Goal: Task Accomplishment & Management: Manage account settings

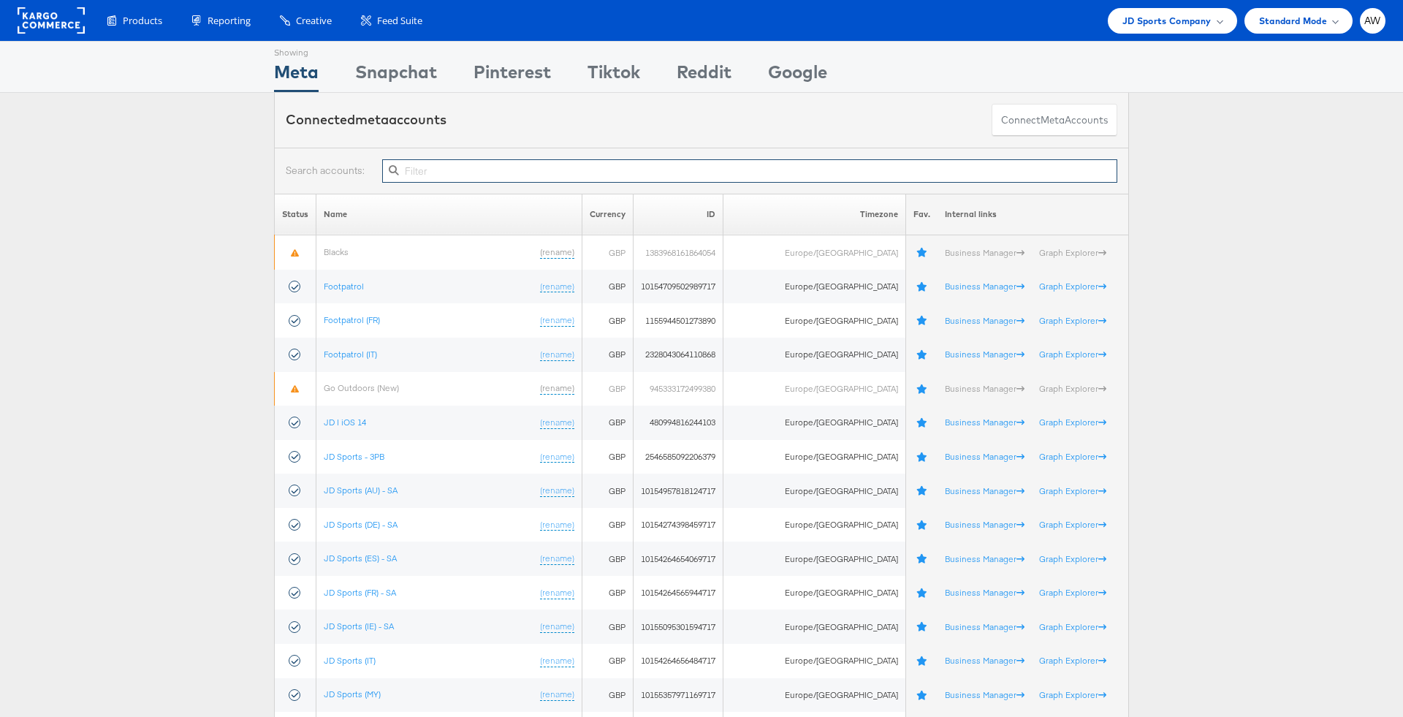
click at [490, 175] on input "text" at bounding box center [749, 170] width 735 height 23
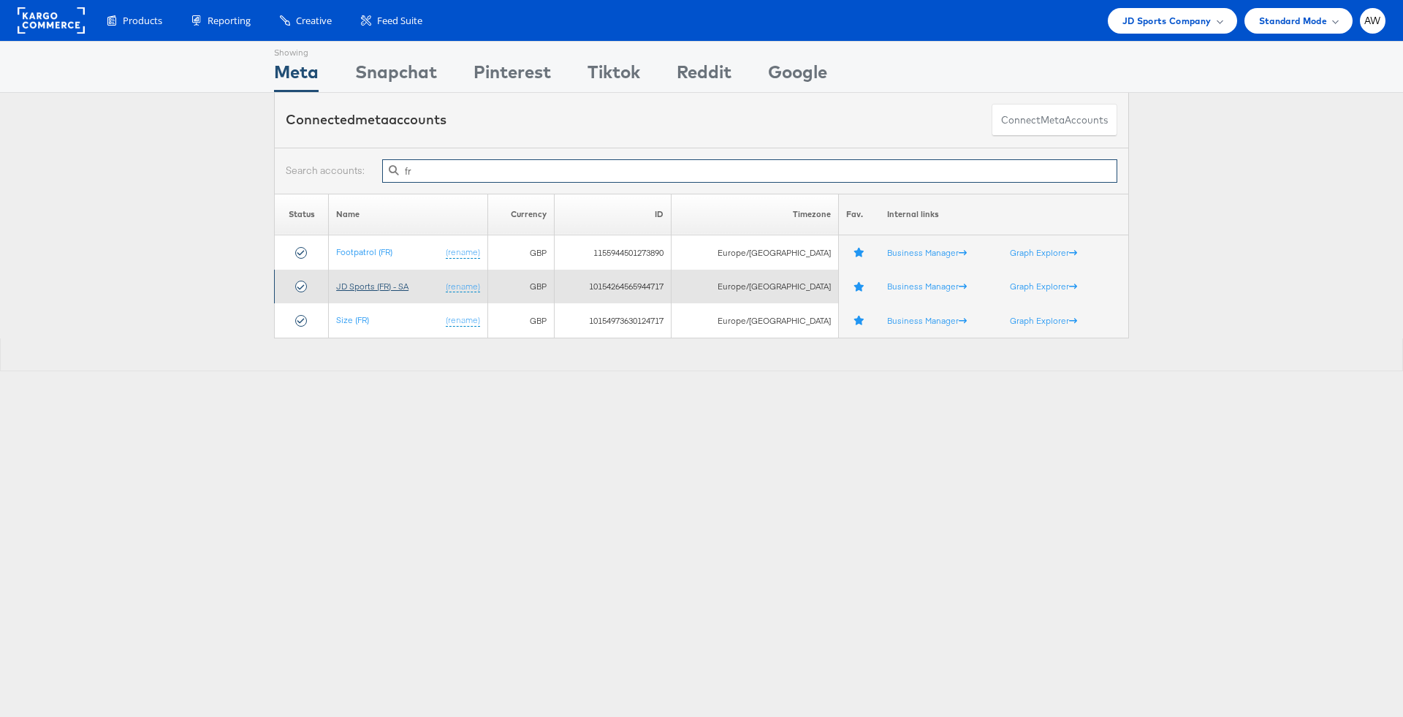
type input "fr"
click at [395, 284] on link "JD Sports (FR) - SA" at bounding box center [372, 286] width 72 height 11
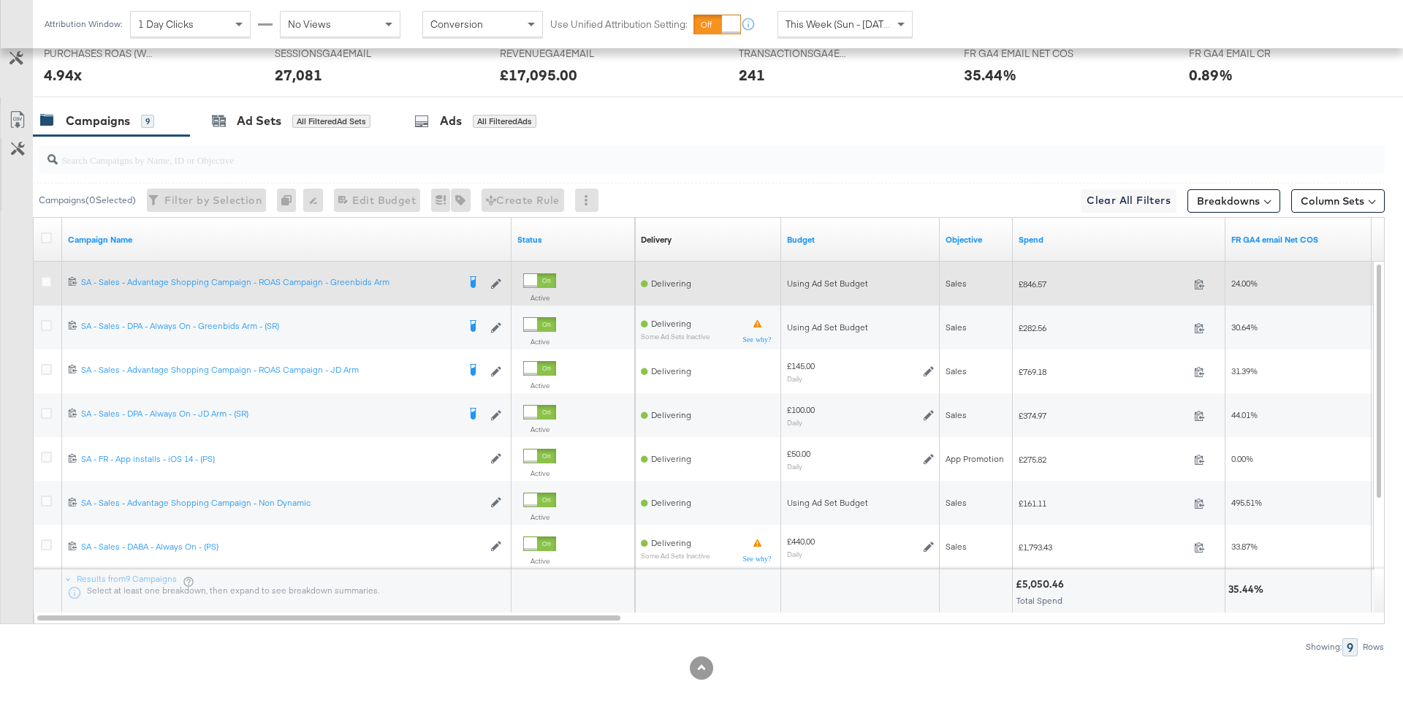
click at [537, 276] on div at bounding box center [530, 280] width 13 height 13
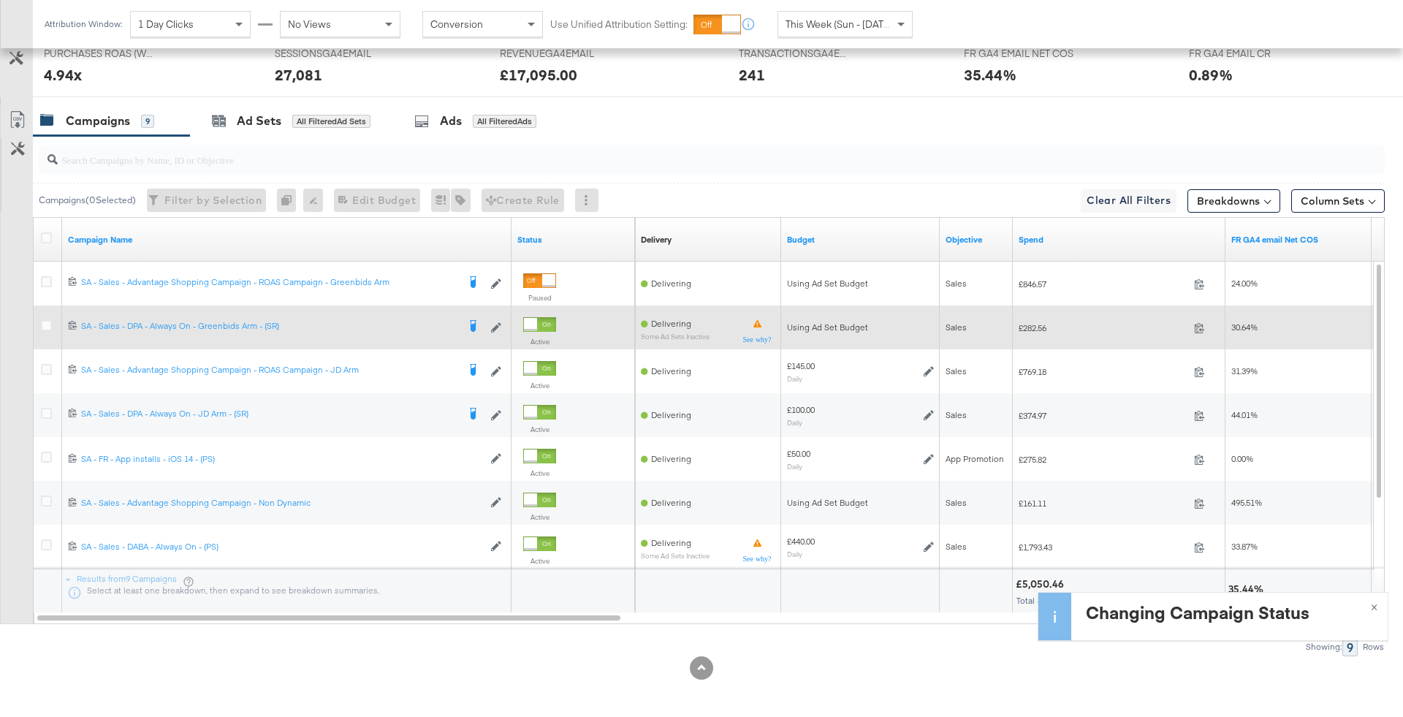
click at [554, 327] on div at bounding box center [539, 324] width 33 height 15
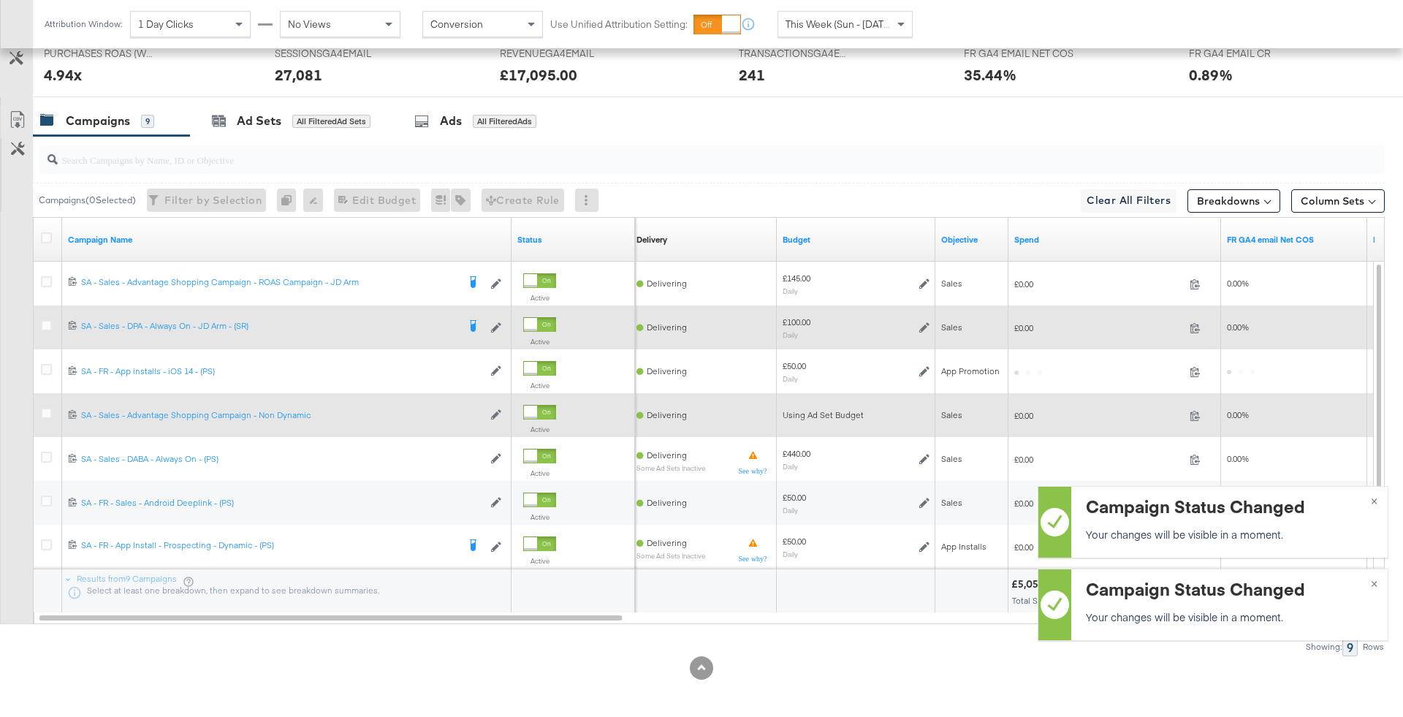
scroll to position [696, 0]
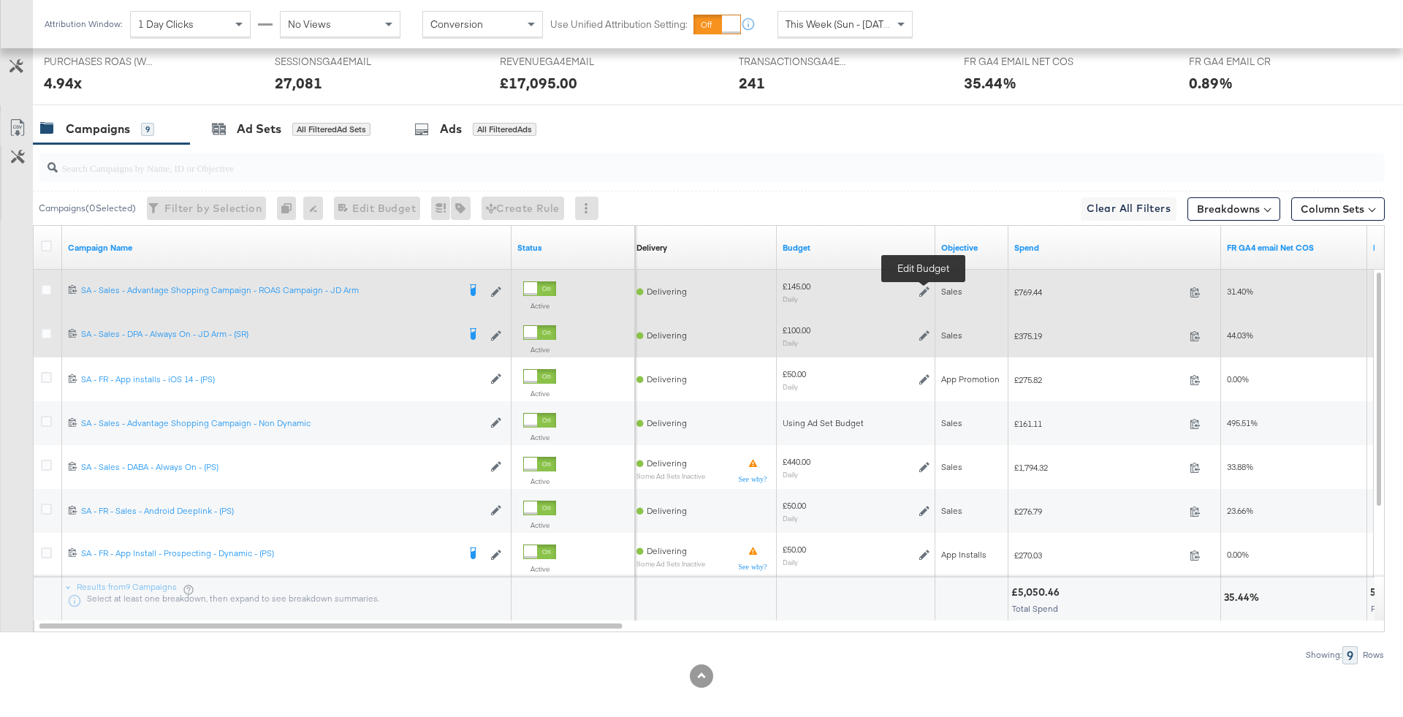
click at [925, 286] on icon at bounding box center [924, 291] width 10 height 10
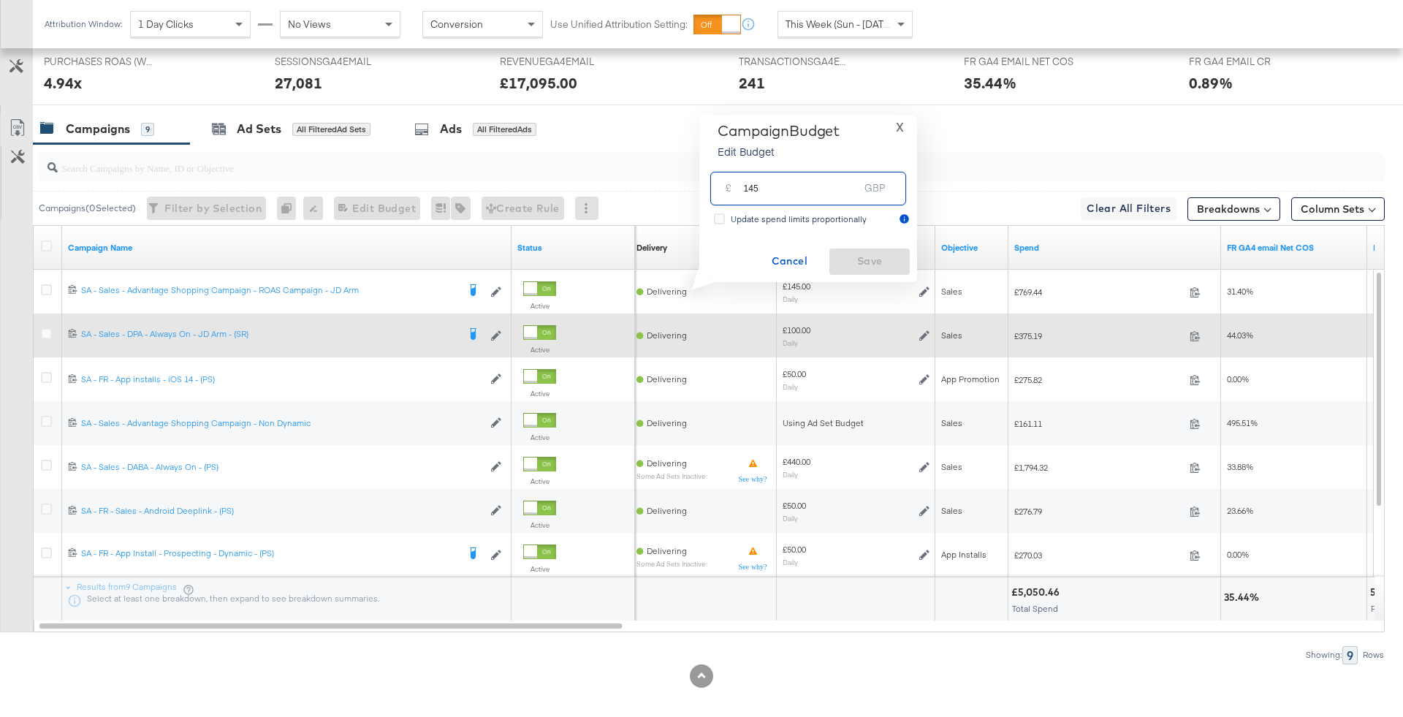
click at [753, 184] on input "145" at bounding box center [800, 182] width 115 height 31
click at [778, 186] on input "145" at bounding box center [800, 182] width 115 height 31
type input "255"
click at [878, 259] on span "Save" at bounding box center [869, 261] width 69 height 18
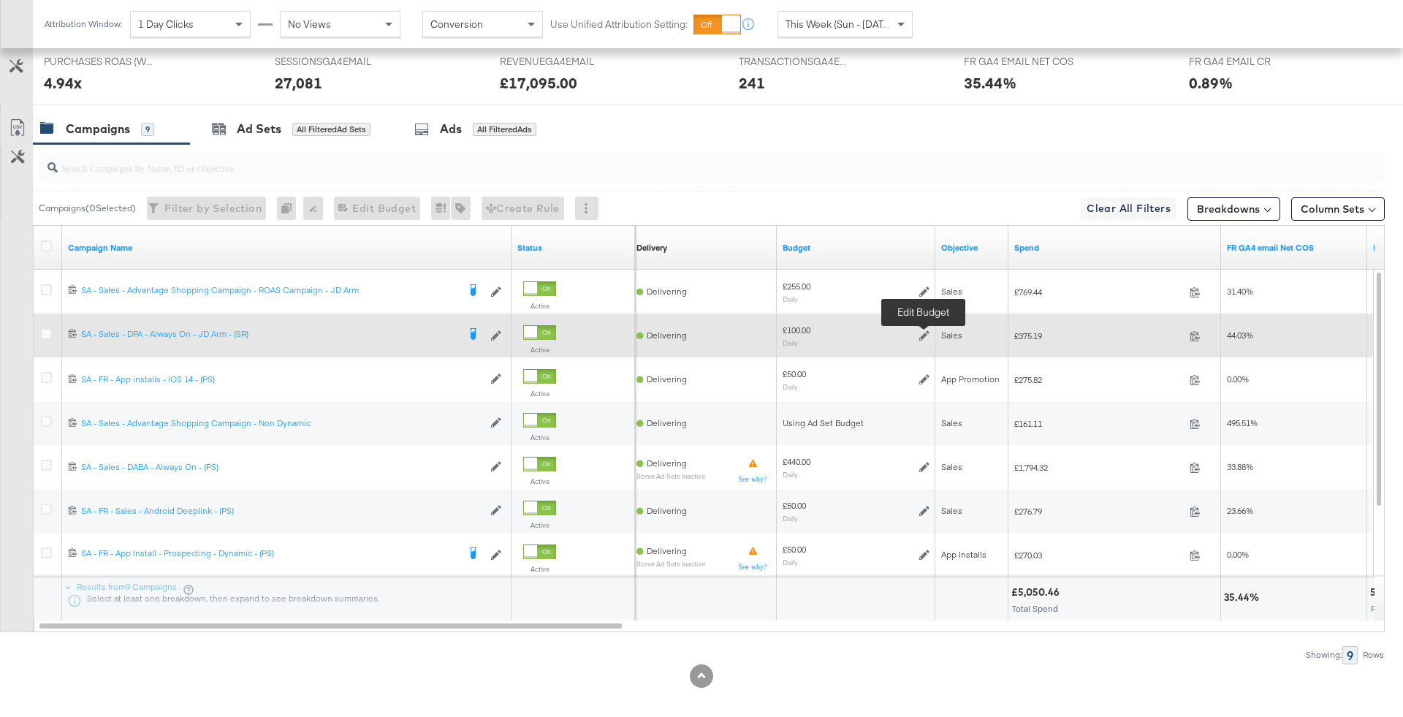
click at [921, 331] on icon at bounding box center [924, 335] width 10 height 10
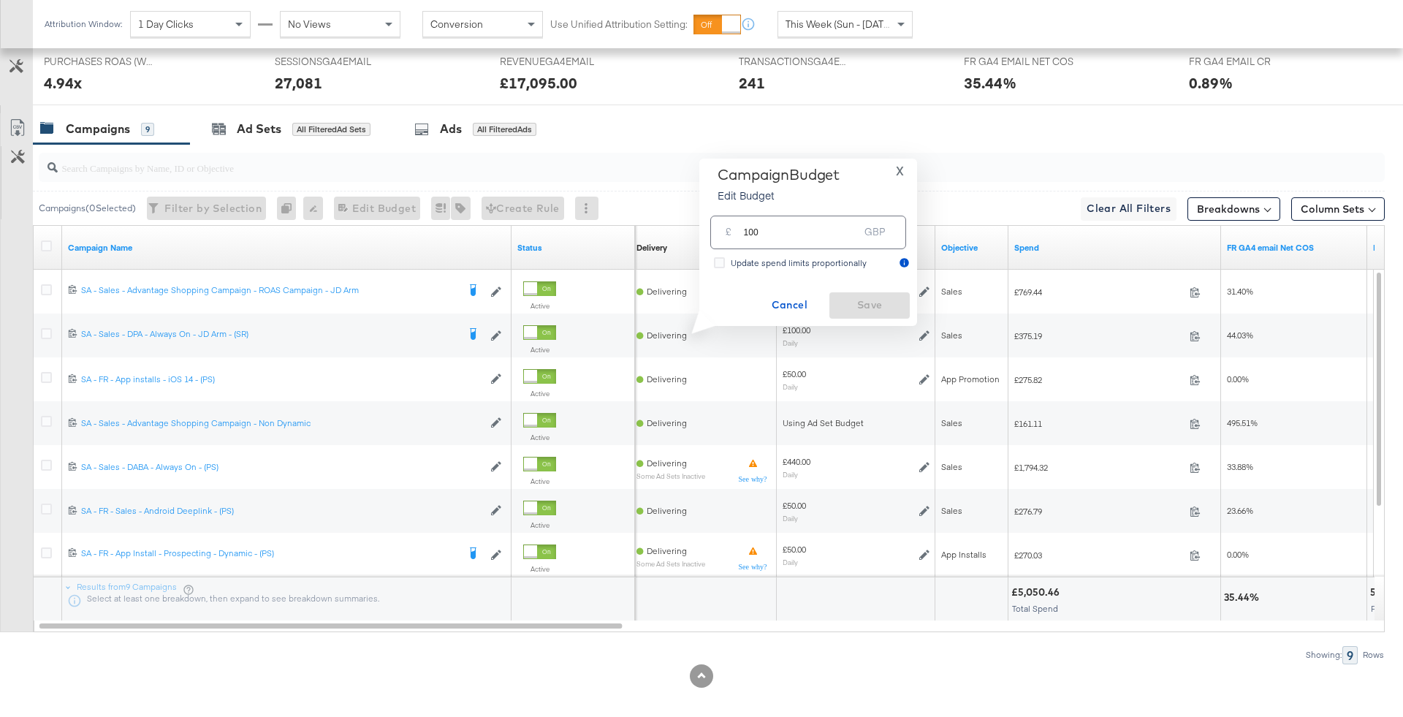
click at [795, 229] on input "100" at bounding box center [800, 225] width 115 height 31
type input "170"
click at [870, 316] on button "Save" at bounding box center [869, 305] width 80 height 26
